Goal: Task Accomplishment & Management: Manage account settings

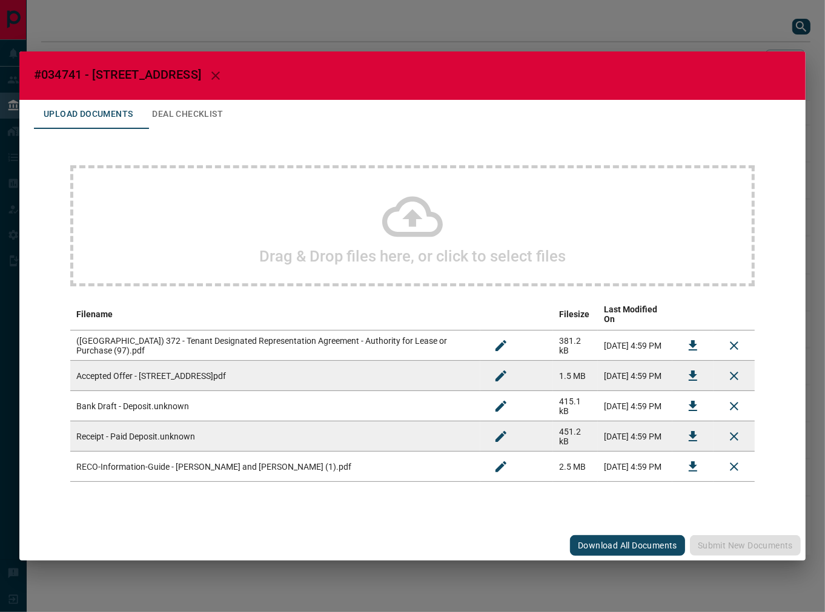
click at [53, 73] on span "#034741 - [STREET_ADDRESS]" at bounding box center [117, 74] width 167 height 15
copy span "034741"
drag, startPoint x: 186, startPoint y: 77, endPoint x: 93, endPoint y: 75, distance: 92.7
click at [93, 75] on span "#034741 - [STREET_ADDRESS]" at bounding box center [117, 74] width 167 height 15
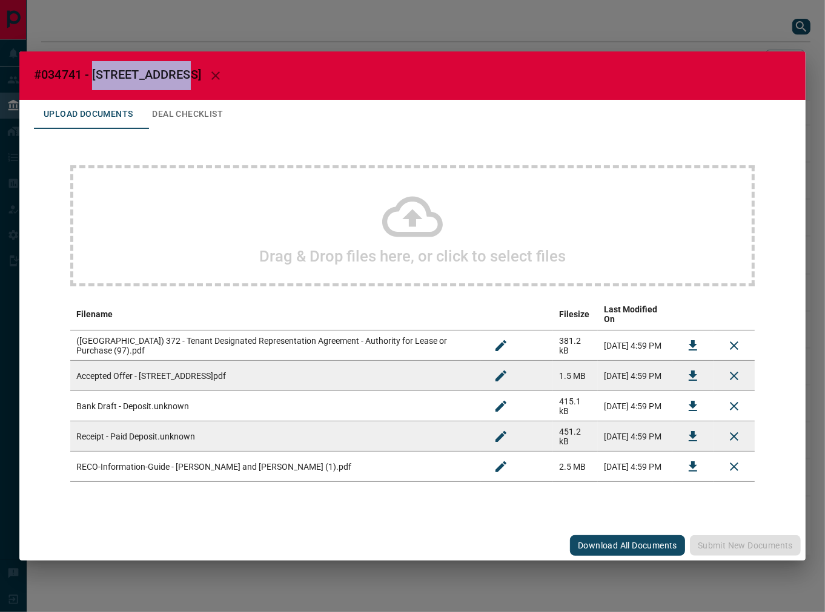
copy span "[STREET_ADDRESS]"
click at [686, 369] on icon "Download" at bounding box center [693, 376] width 15 height 15
click at [689, 399] on icon "Download" at bounding box center [693, 406] width 15 height 15
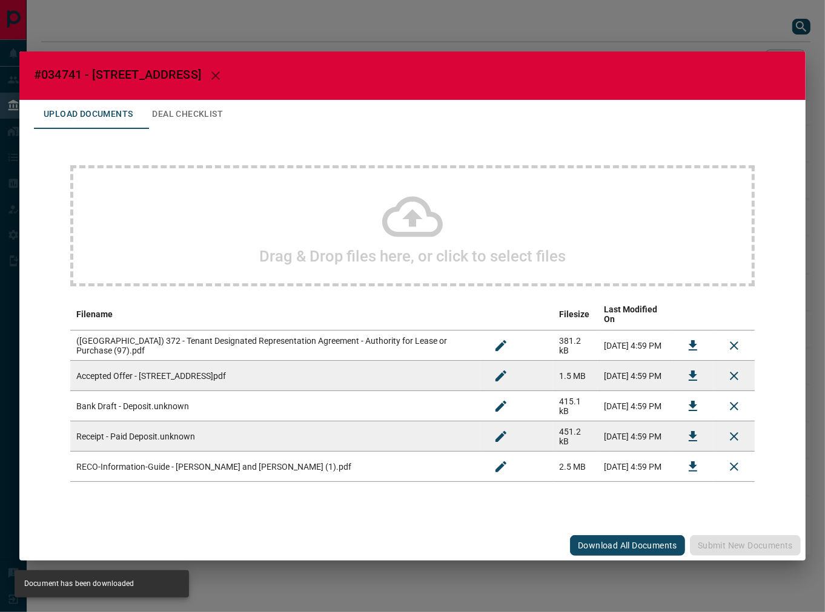
click at [303, 91] on h2 "#034741 - [STREET_ADDRESS]" at bounding box center [412, 75] width 786 height 48
click at [210, 119] on button "Deal Checklist" at bounding box center [187, 114] width 90 height 29
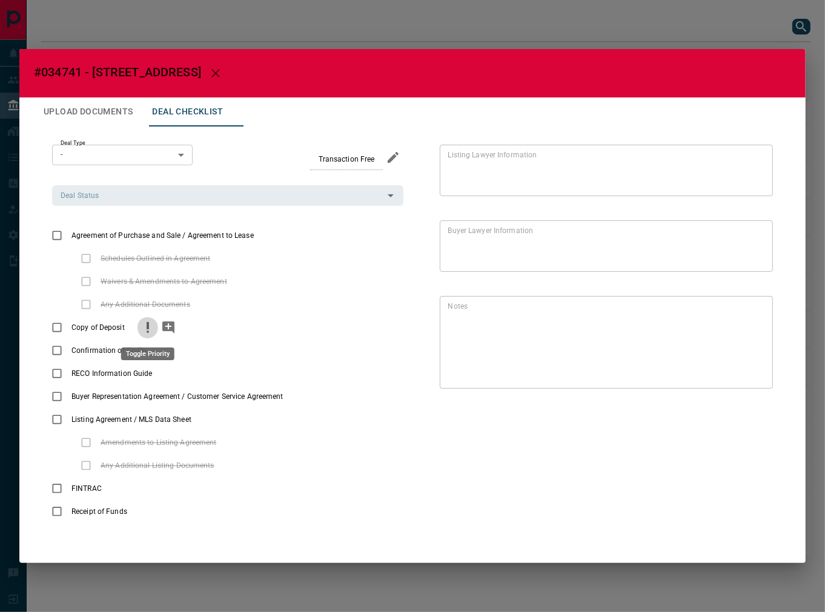
click at [147, 328] on icon "priority" at bounding box center [148, 325] width 2 height 7
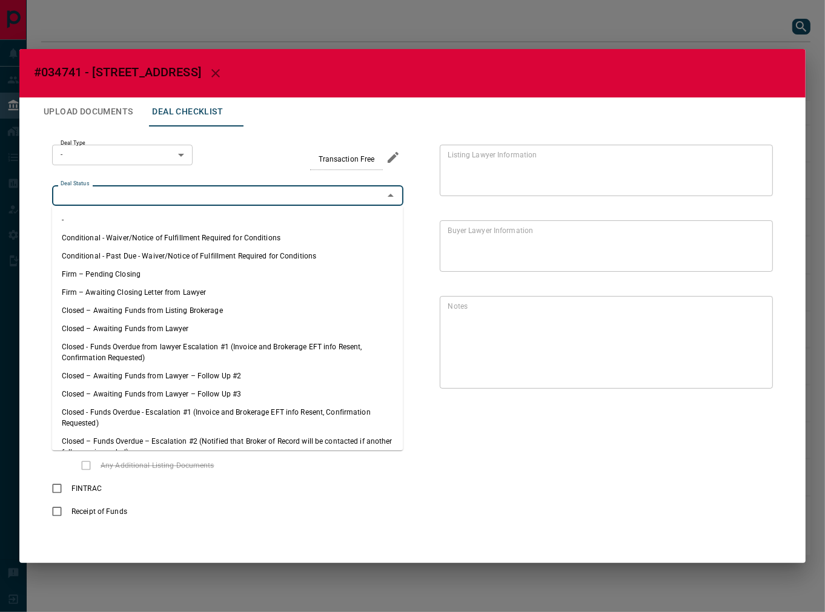
click at [99, 196] on input "Deal Status" at bounding box center [218, 195] width 324 height 13
click at [109, 274] on li "Firm – Pending Closing" at bounding box center [227, 274] width 351 height 18
type input "**********"
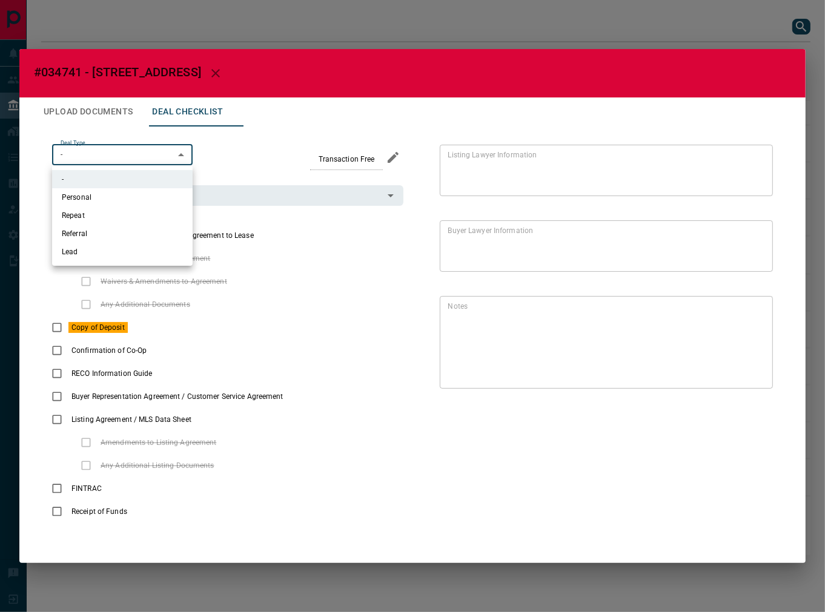
click at [109, 160] on body "Lead Transfers Leads Deals Listings Campaigns Quota Rules Agent Quotas Admin Mo…" at bounding box center [412, 284] width 825 height 568
click at [119, 261] on ul "- Personal Repeat Referral Lead" at bounding box center [122, 215] width 141 height 101
click at [111, 261] on ul "- Personal Repeat Referral Lead" at bounding box center [122, 215] width 141 height 101
click at [174, 336] on div at bounding box center [412, 306] width 825 height 612
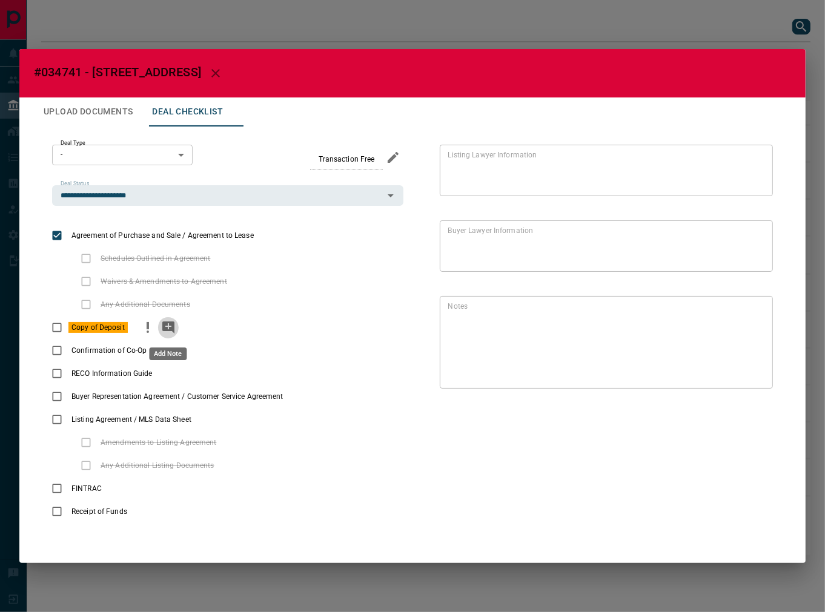
click at [166, 327] on icon "add note" at bounding box center [168, 327] width 15 height 15
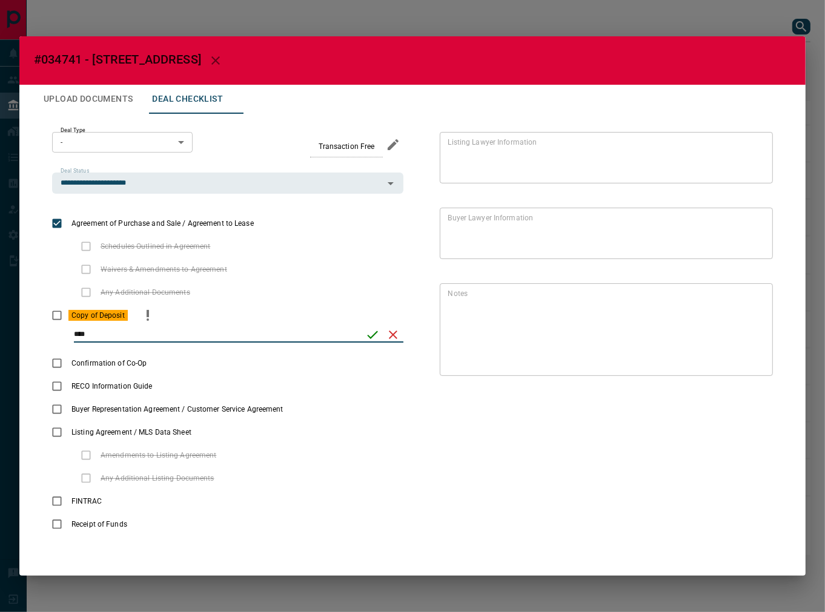
type input "****"
click at [379, 334] on icon "save" at bounding box center [372, 335] width 15 height 15
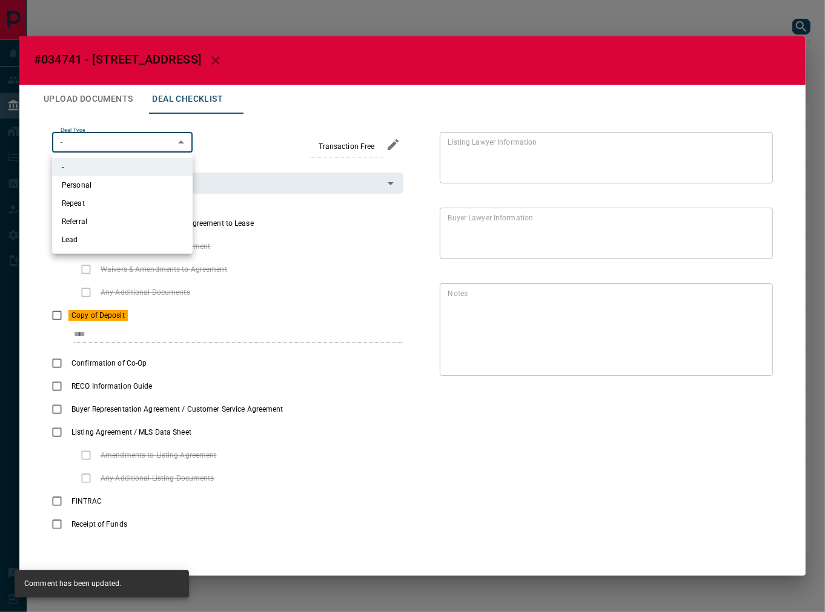
click at [165, 142] on body "Lead Transfers Leads Deals Listings Campaigns Quota Rules Agent Quotas Admin Mo…" at bounding box center [412, 284] width 825 height 568
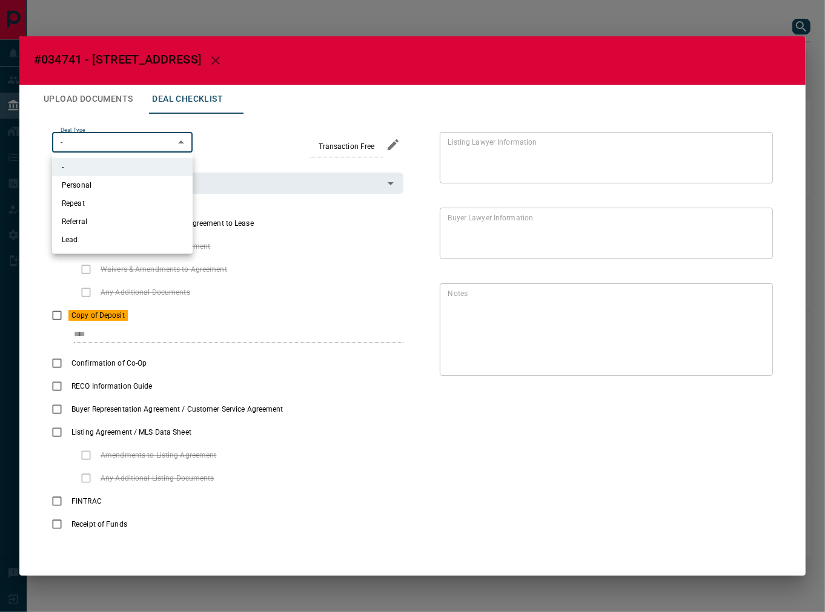
drag, startPoint x: 90, startPoint y: 237, endPoint x: 228, endPoint y: 71, distance: 215.9
click at [92, 236] on li "Lead" at bounding box center [122, 240] width 141 height 18
type input "*"
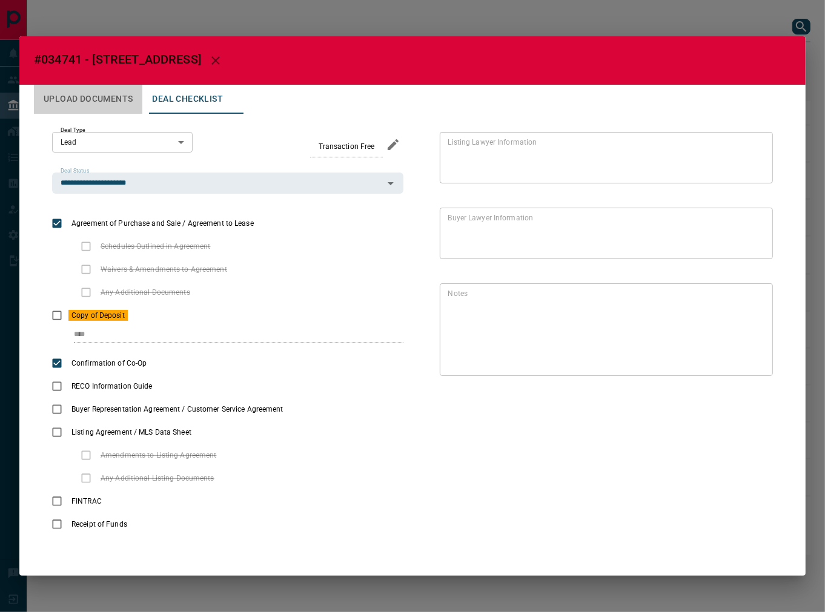
click at [89, 96] on button "Upload Documents" at bounding box center [88, 99] width 108 height 29
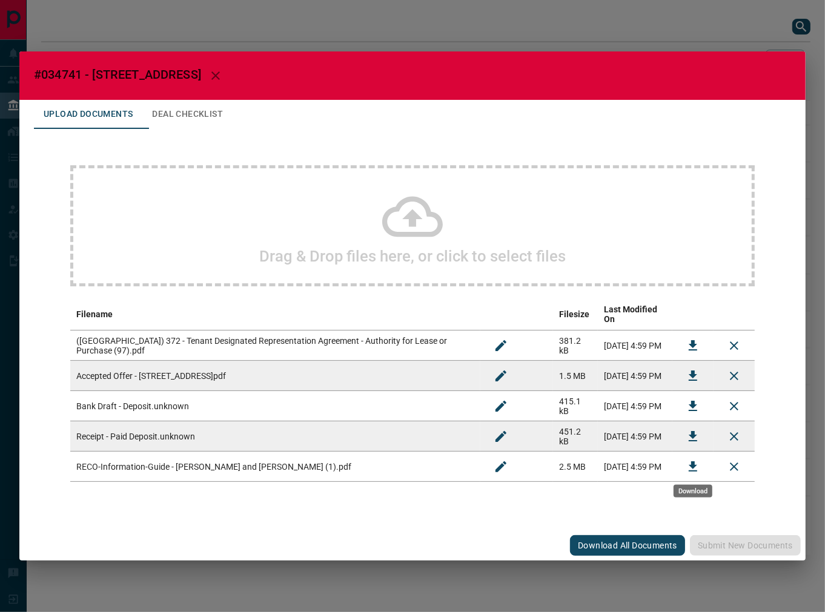
click at [689, 463] on icon "Download" at bounding box center [693, 467] width 15 height 15
click at [425, 94] on h2 "#034741 - [STREET_ADDRESS]" at bounding box center [412, 75] width 786 height 48
click at [691, 342] on icon "Download" at bounding box center [693, 346] width 15 height 15
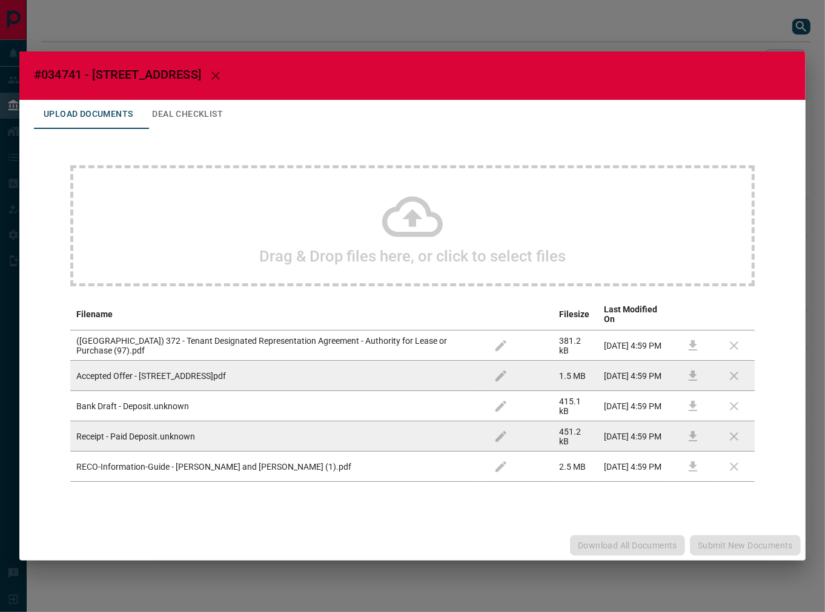
click at [207, 116] on button "Deal Checklist" at bounding box center [187, 114] width 90 height 29
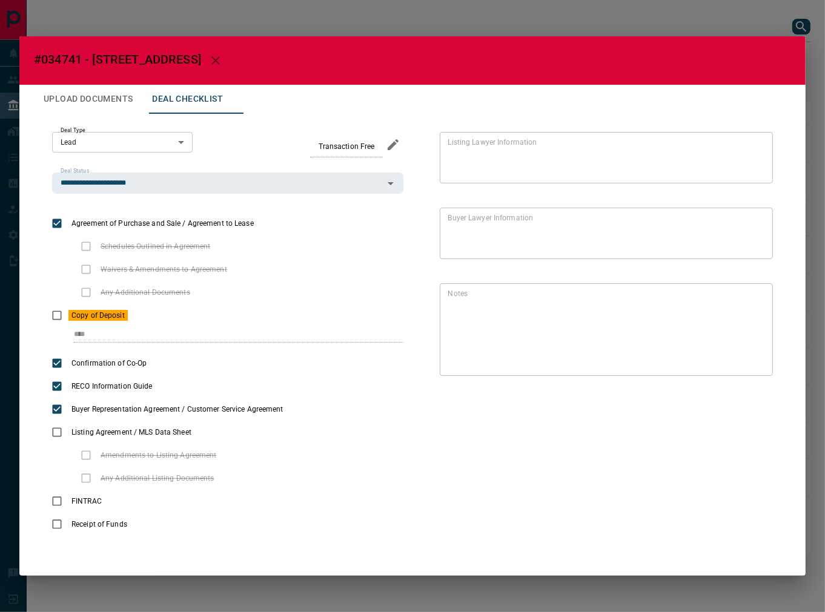
click at [113, 104] on button "Upload Documents" at bounding box center [88, 99] width 108 height 29
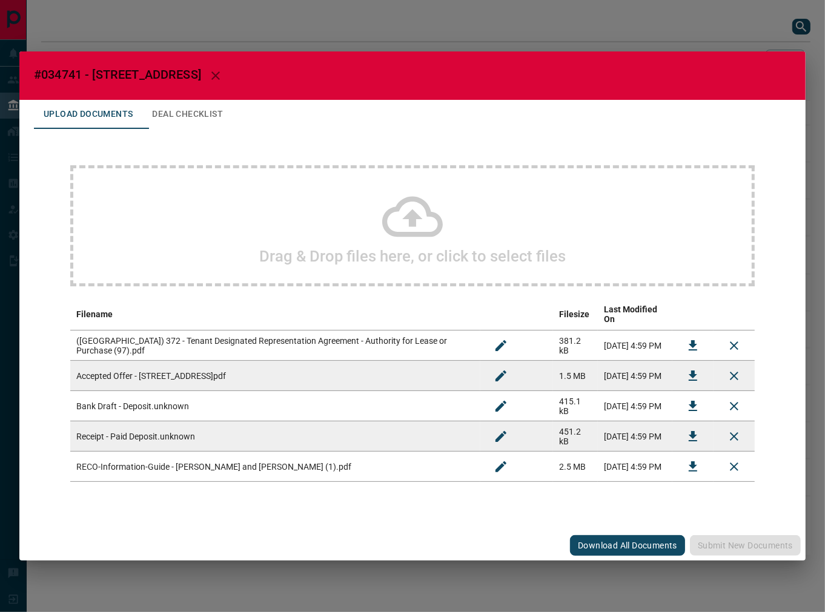
click at [232, 252] on div "Drag & Drop files here, or click to select files" at bounding box center [412, 225] width 684 height 121
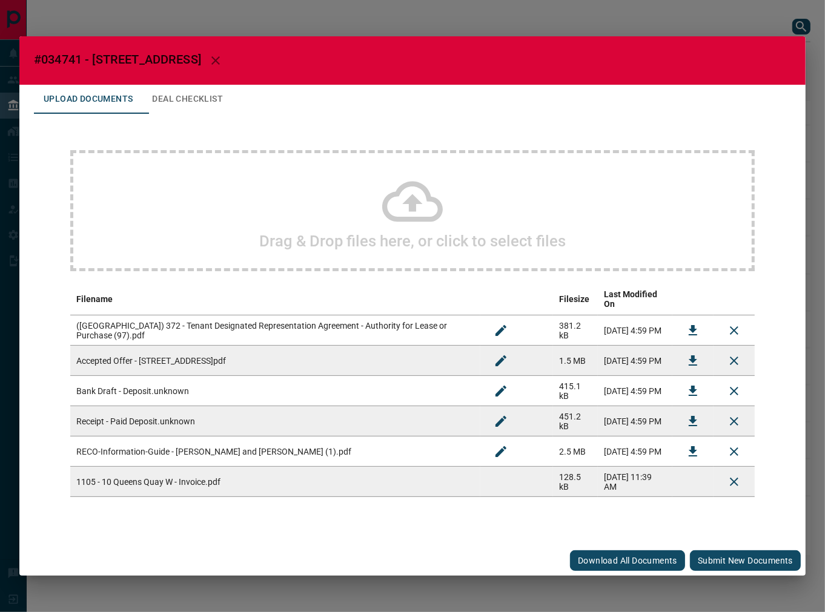
click at [728, 551] on button "Submit new documents" at bounding box center [745, 561] width 111 height 21
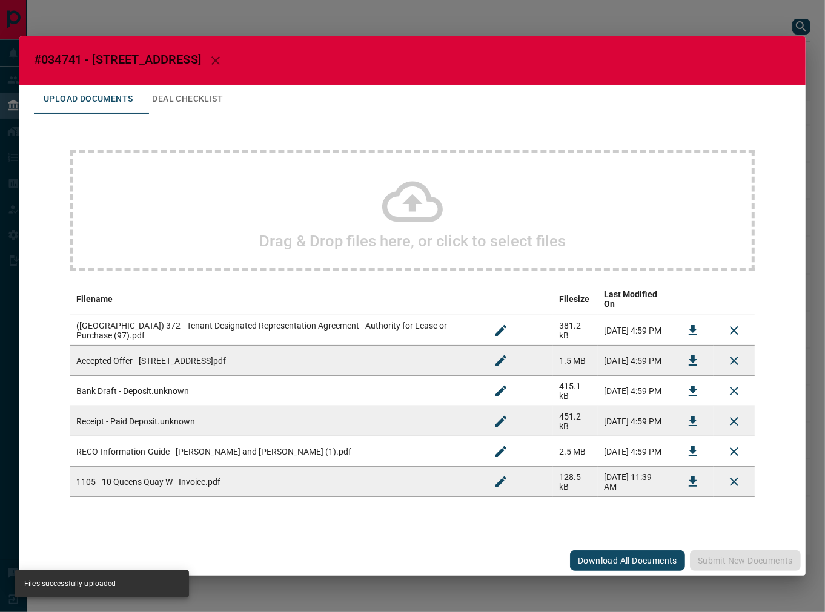
click at [205, 109] on button "Deal Checklist" at bounding box center [187, 99] width 90 height 29
